Goal: Information Seeking & Learning: Learn about a topic

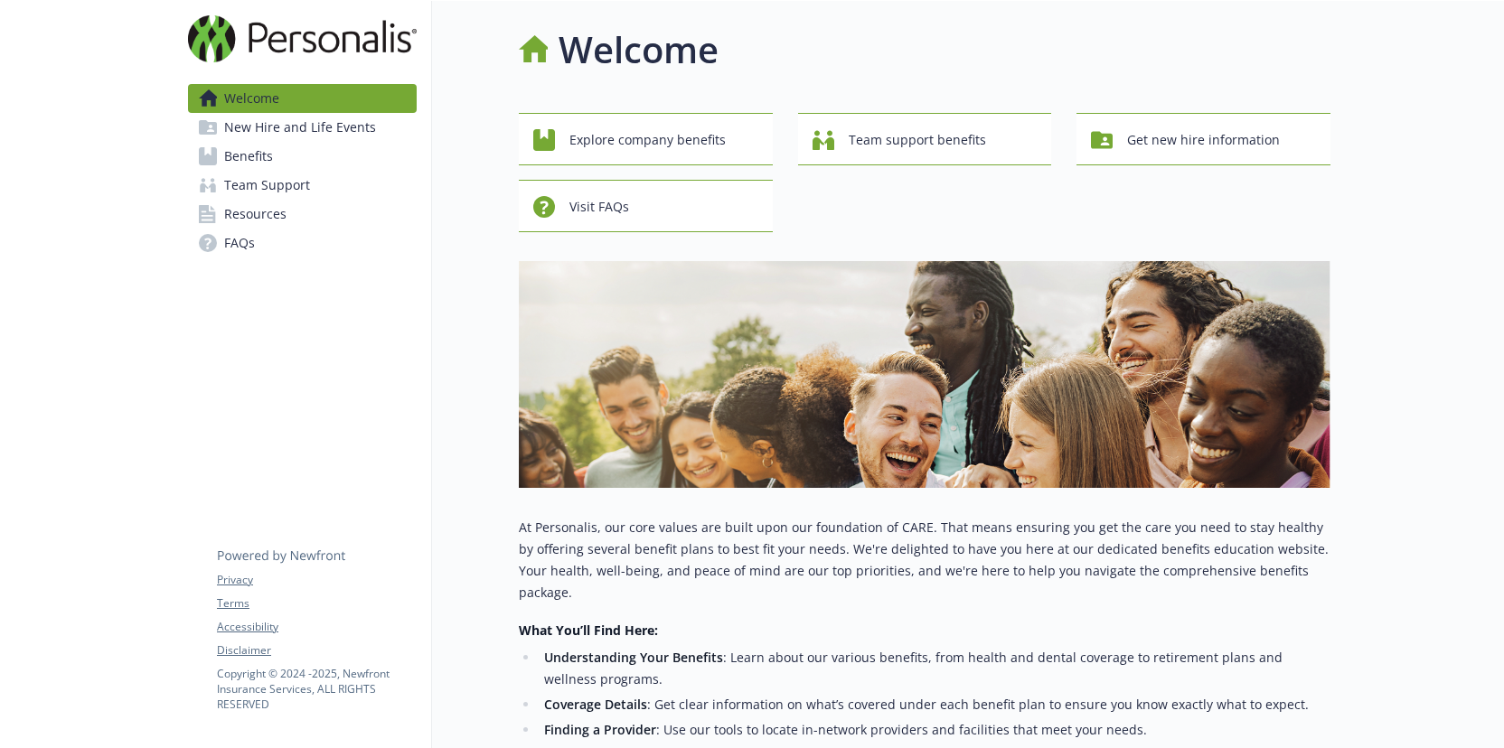
click at [249, 159] on span "Benefits" at bounding box center [248, 156] width 49 height 29
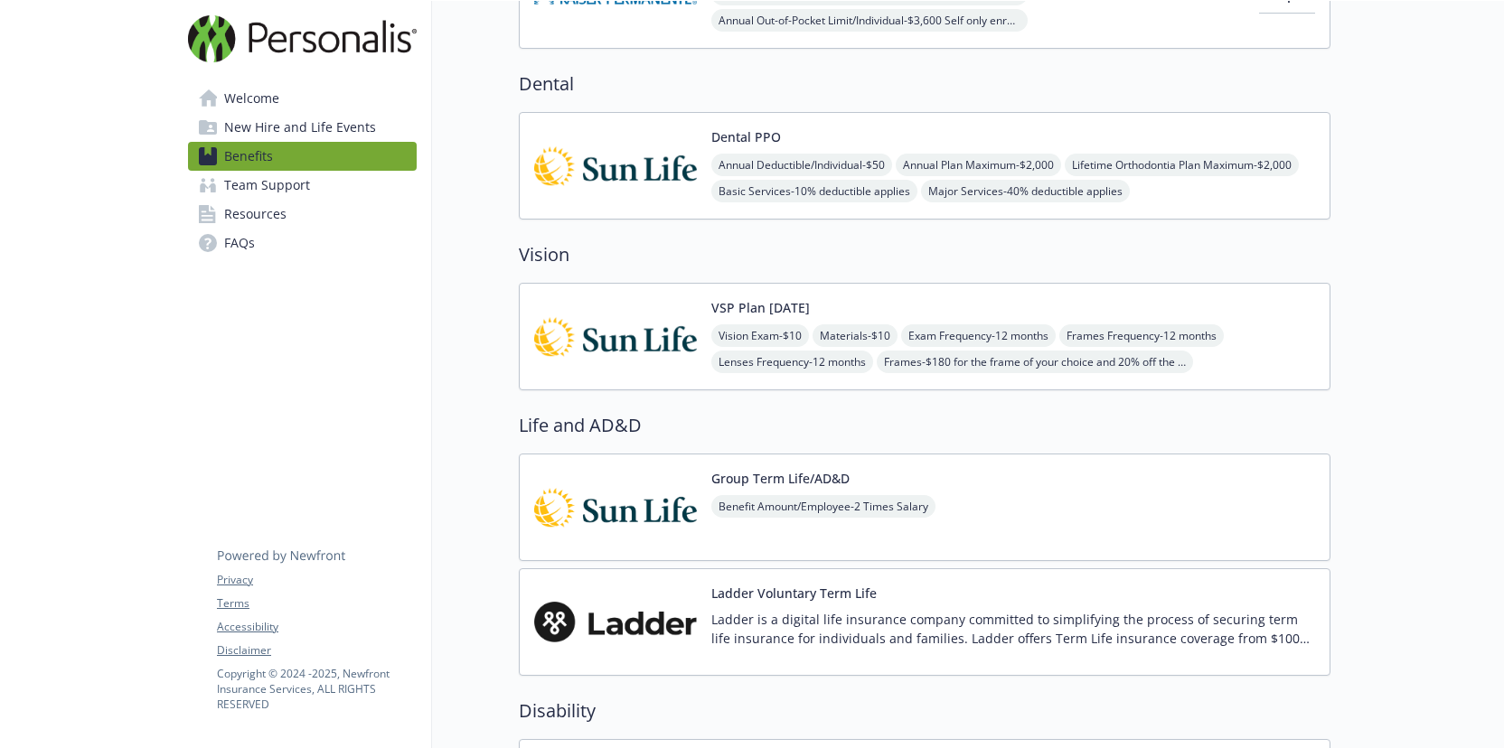
scroll to position [606, 0]
